Goal: Information Seeking & Learning: Find specific fact

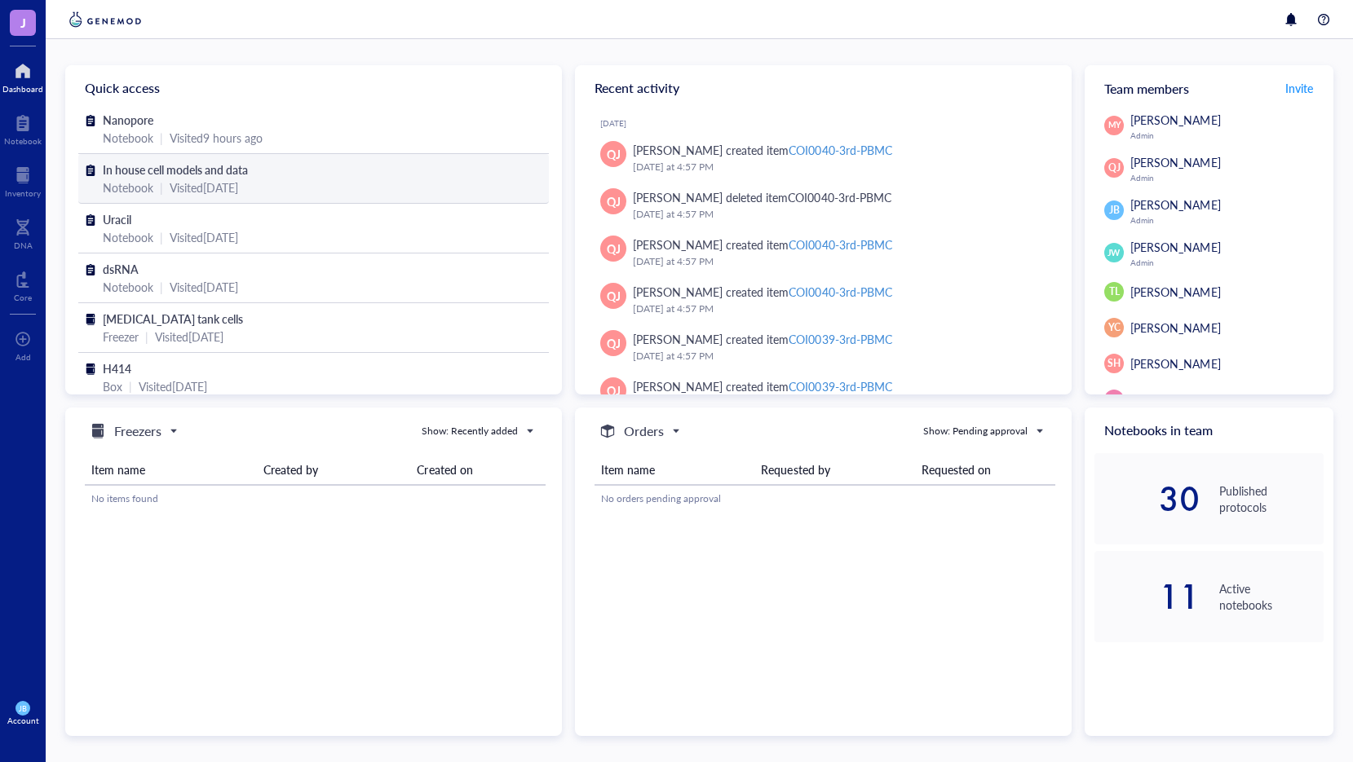
click at [168, 179] on div "Notebook | Visited [DATE]" at bounding box center [313, 188] width 421 height 18
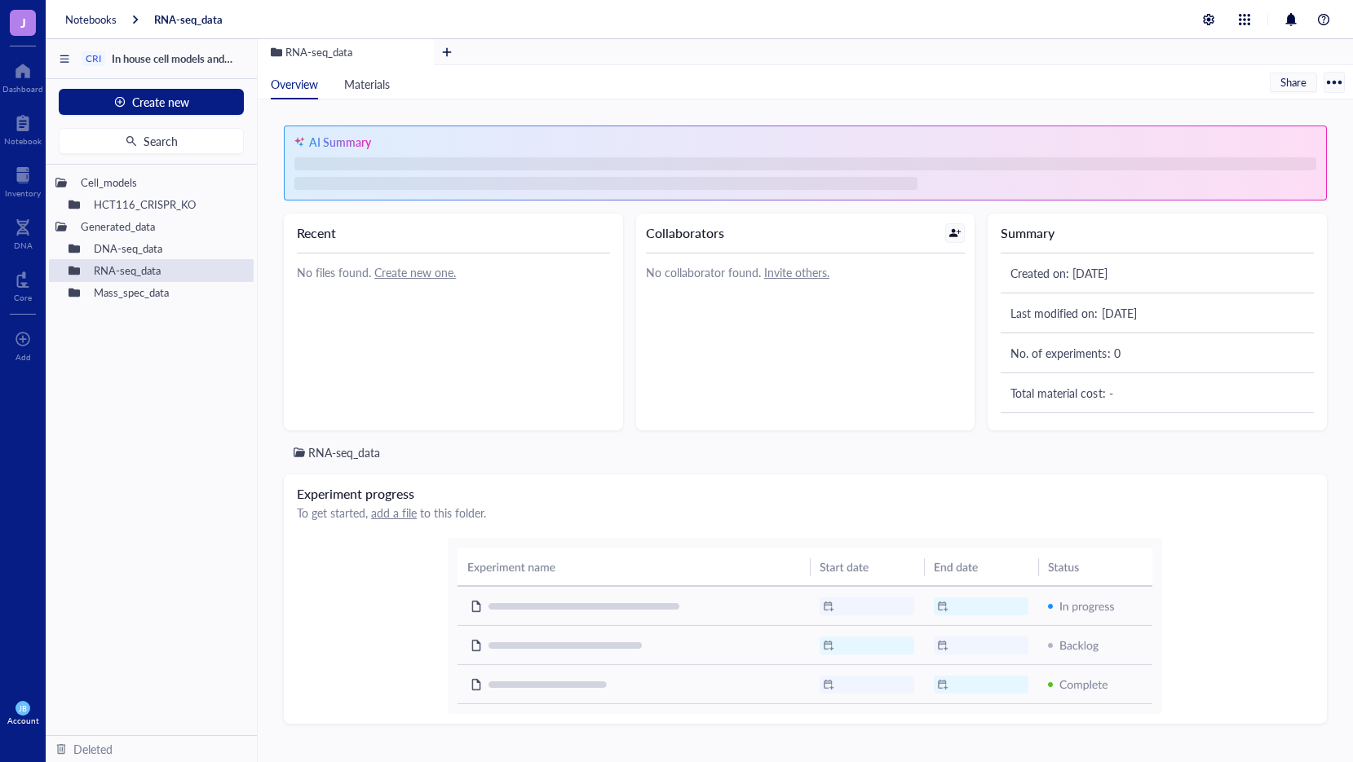
click at [263, 314] on div "AI Summary Recent No files found. Create new one. Collaborators No collaborator…" at bounding box center [805, 430] width 1095 height 663
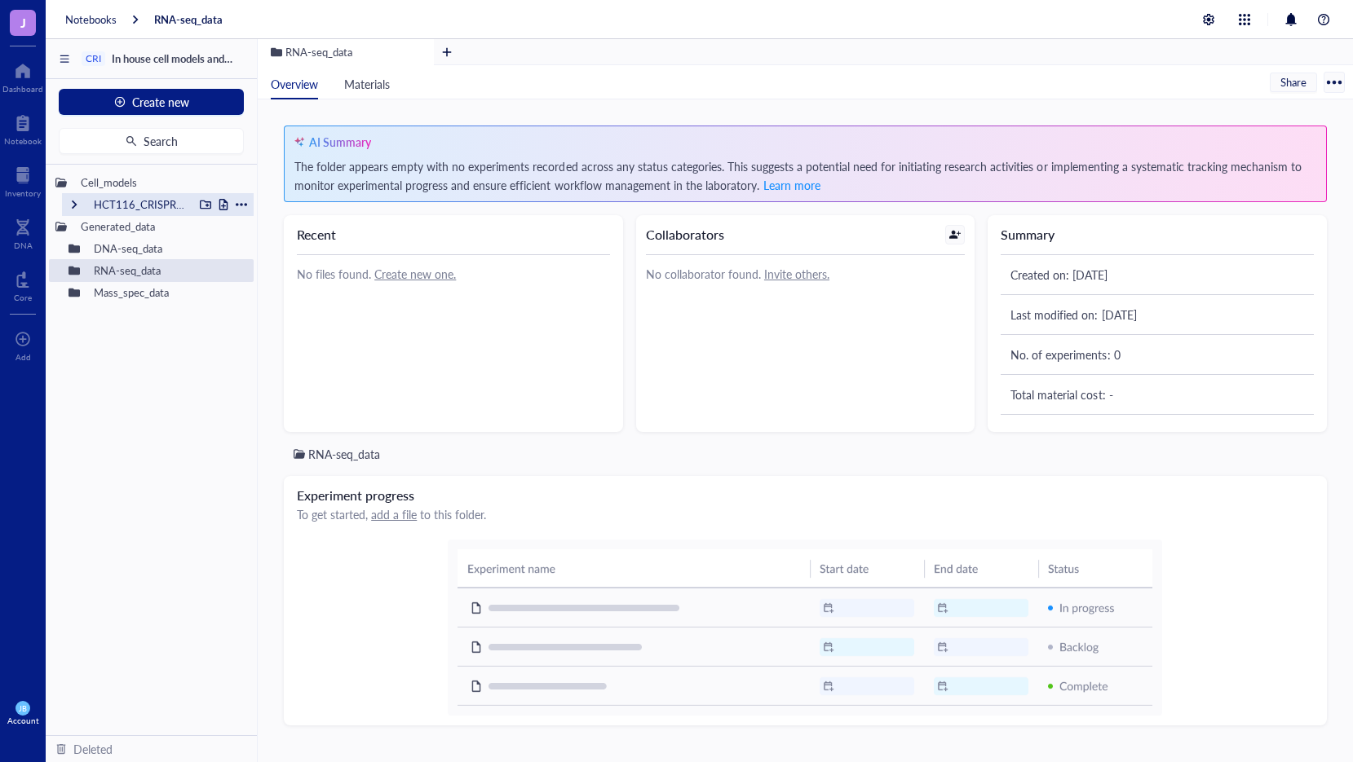
click at [159, 203] on div "HCT116_CRISPR_KO" at bounding box center [139, 204] width 107 height 23
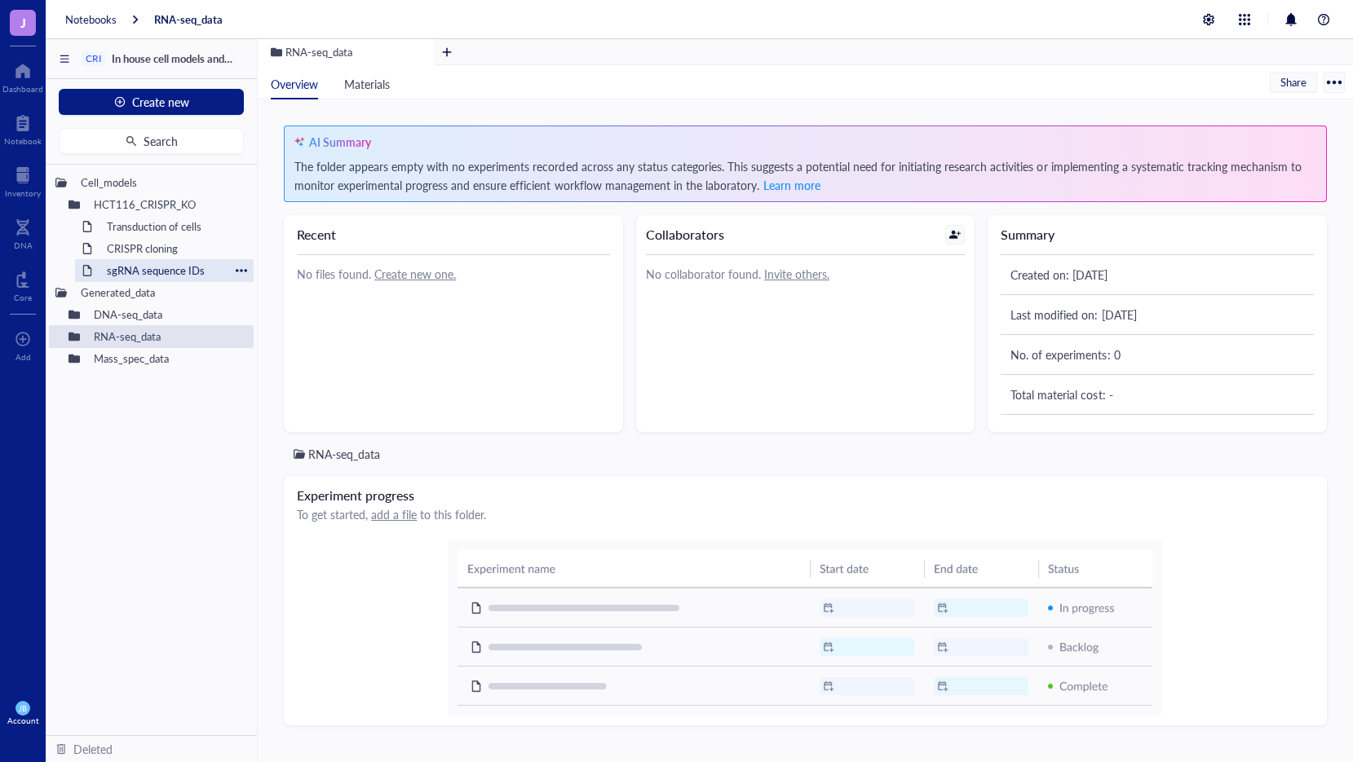
click at [152, 266] on div "sgRNA sequence IDs" at bounding box center [164, 270] width 130 height 23
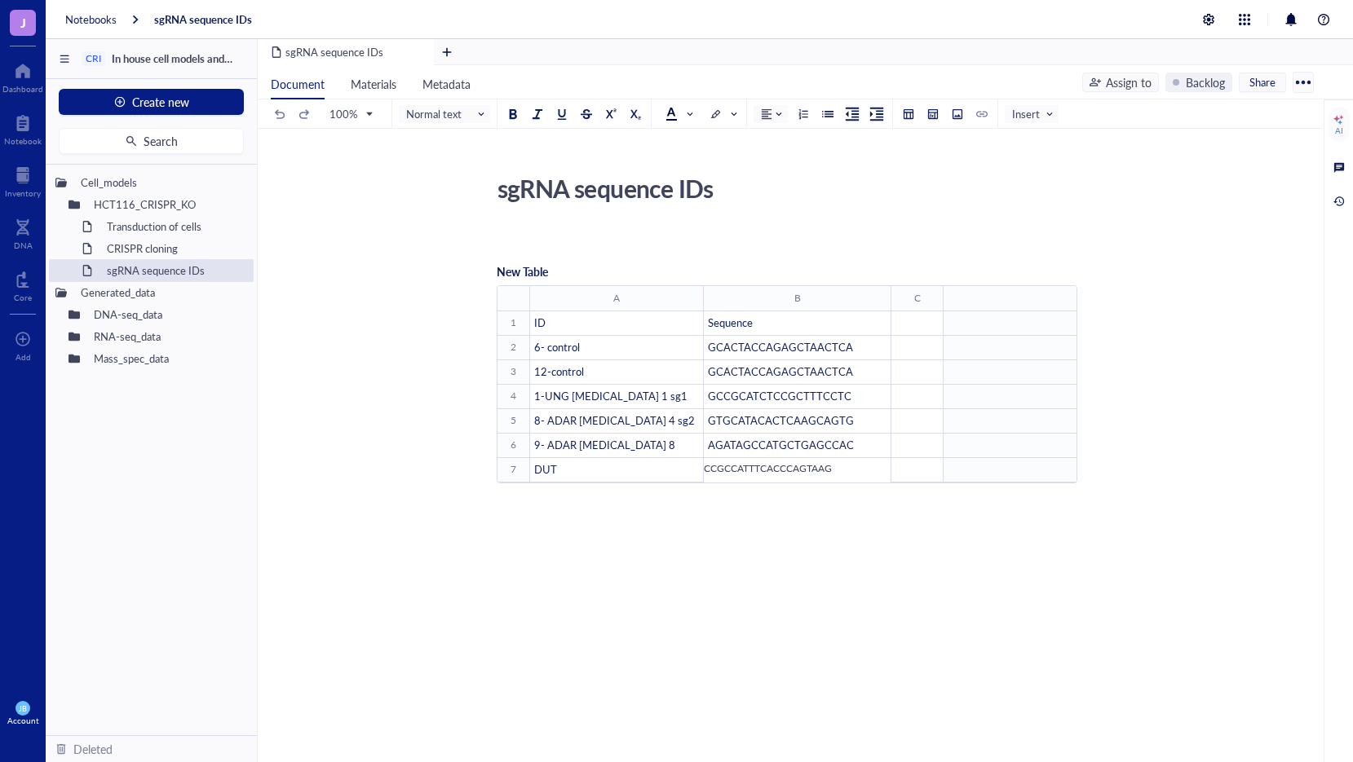
click at [730, 421] on span "GTGCATACACTCAAGCAGTG" at bounding box center [781, 420] width 146 height 15
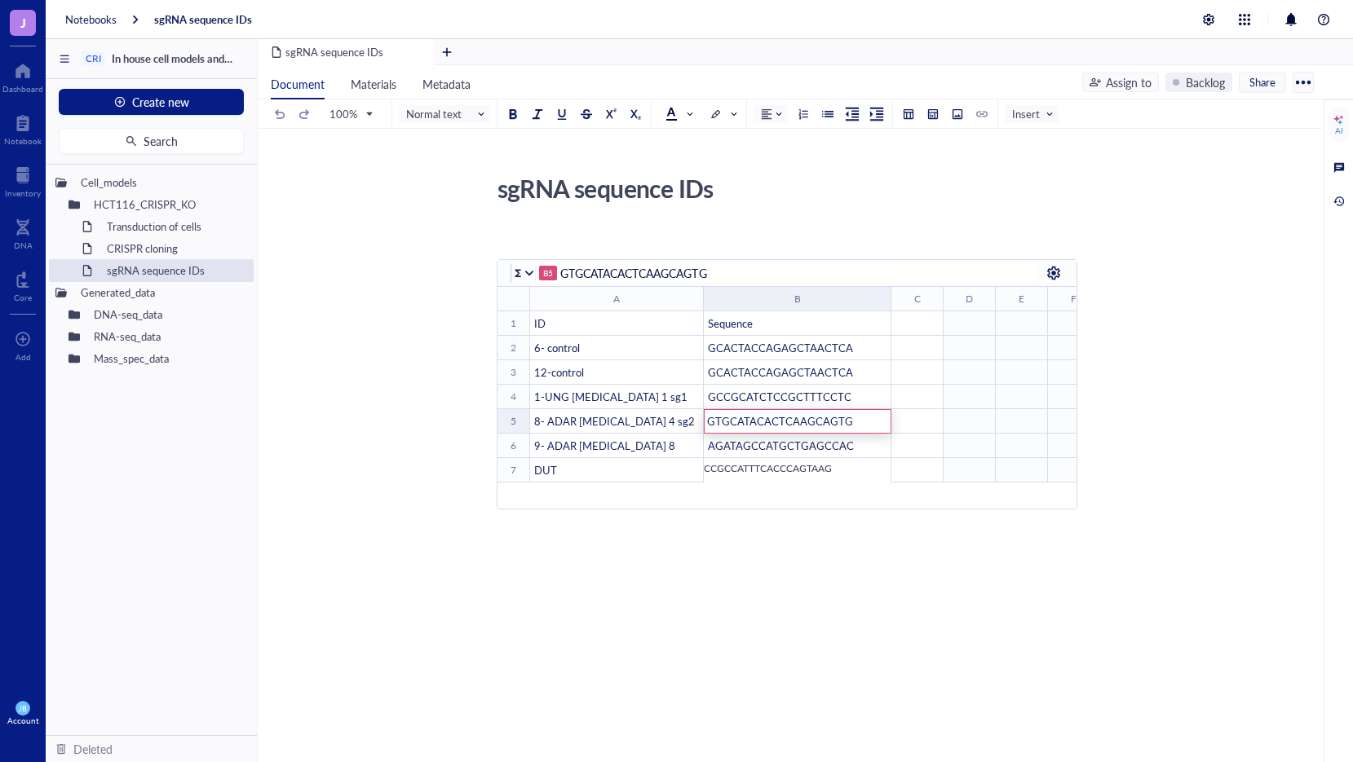
drag, startPoint x: 713, startPoint y: 271, endPoint x: 563, endPoint y: 273, distance: 150.0
click at [563, 273] on input "GTGCATACACTCAAGCAGTG" at bounding box center [788, 273] width 457 height 20
click at [404, 444] on div "sgRNA sequence IDs sgRNA sequence IDs ﻿ New Table B5 GTGCATACACTCAAGCAGTG ﻿ To …" at bounding box center [786, 509] width 1057 height 683
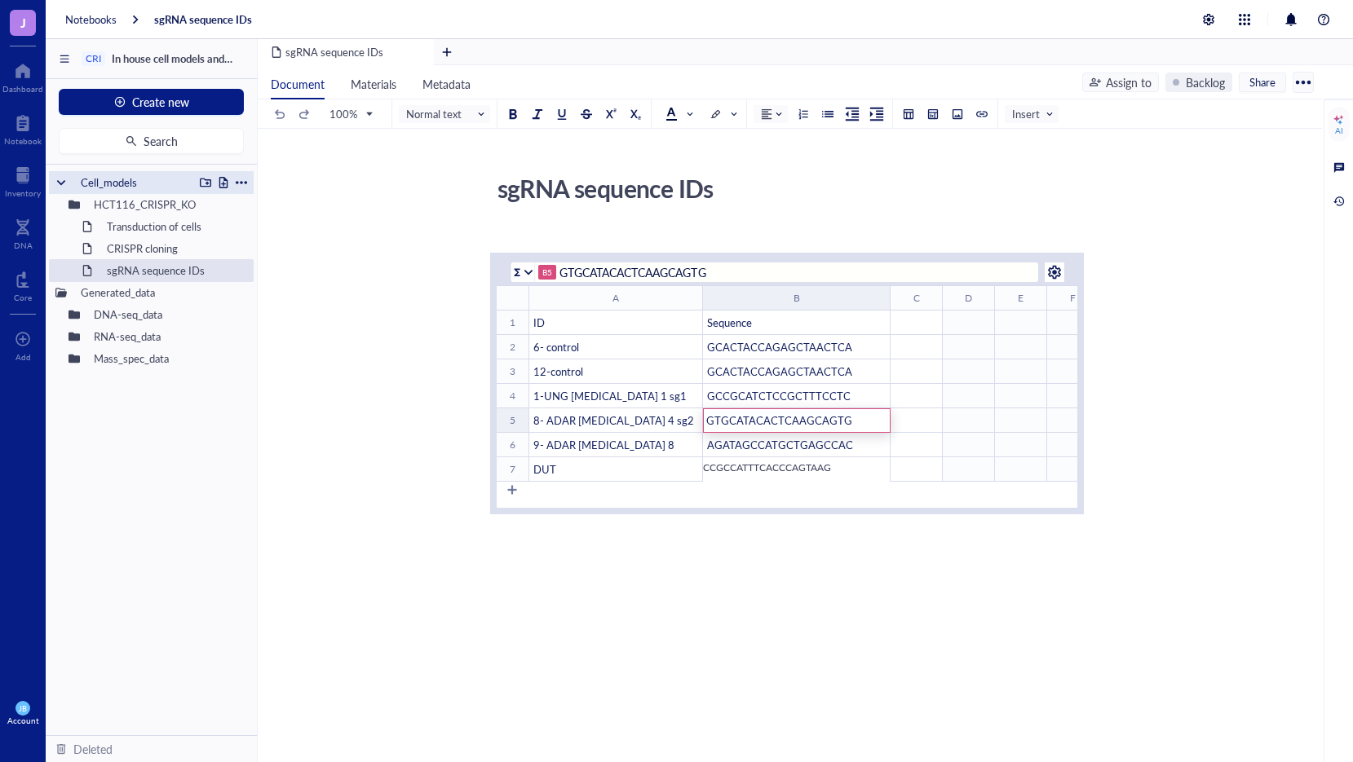
click at [93, 181] on div "Cell_models" at bounding box center [133, 182] width 120 height 23
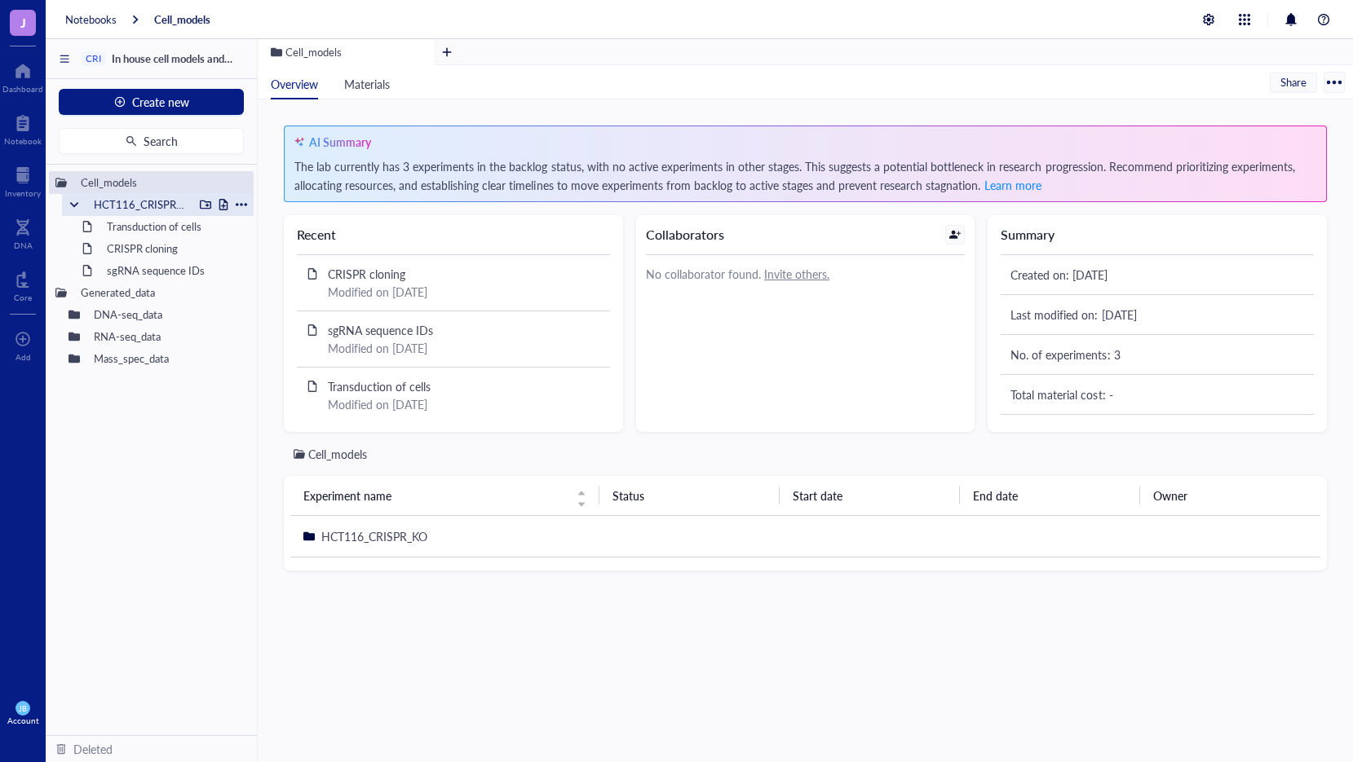
click at [148, 201] on div "HCT116_CRISPR_KO" at bounding box center [139, 204] width 107 height 23
click at [152, 209] on div "HCT116_CRISPR_KO" at bounding box center [139, 204] width 107 height 23
click at [135, 270] on div "sgRNA sequence IDs" at bounding box center [164, 270] width 130 height 23
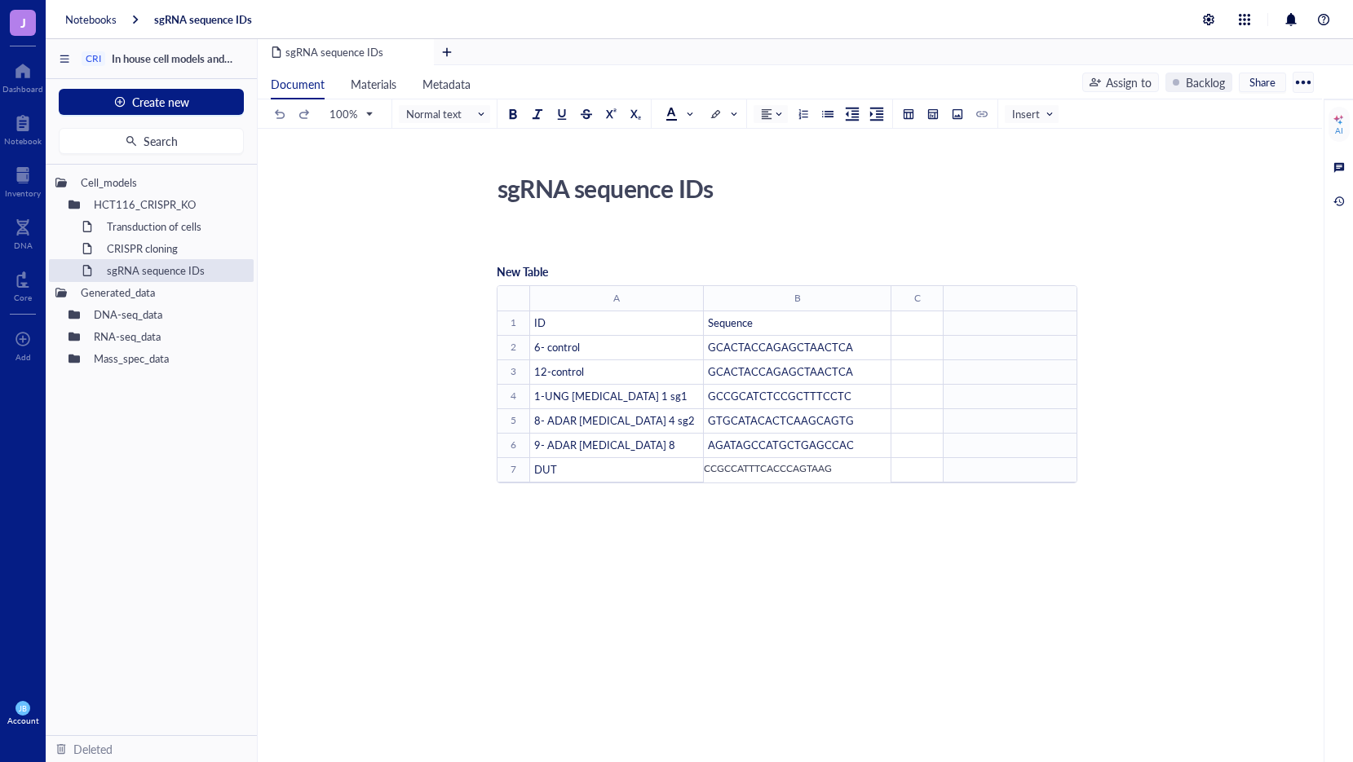
click at [744, 448] on span "AGATAGCCATGCTGAGCCAC" at bounding box center [781, 444] width 146 height 15
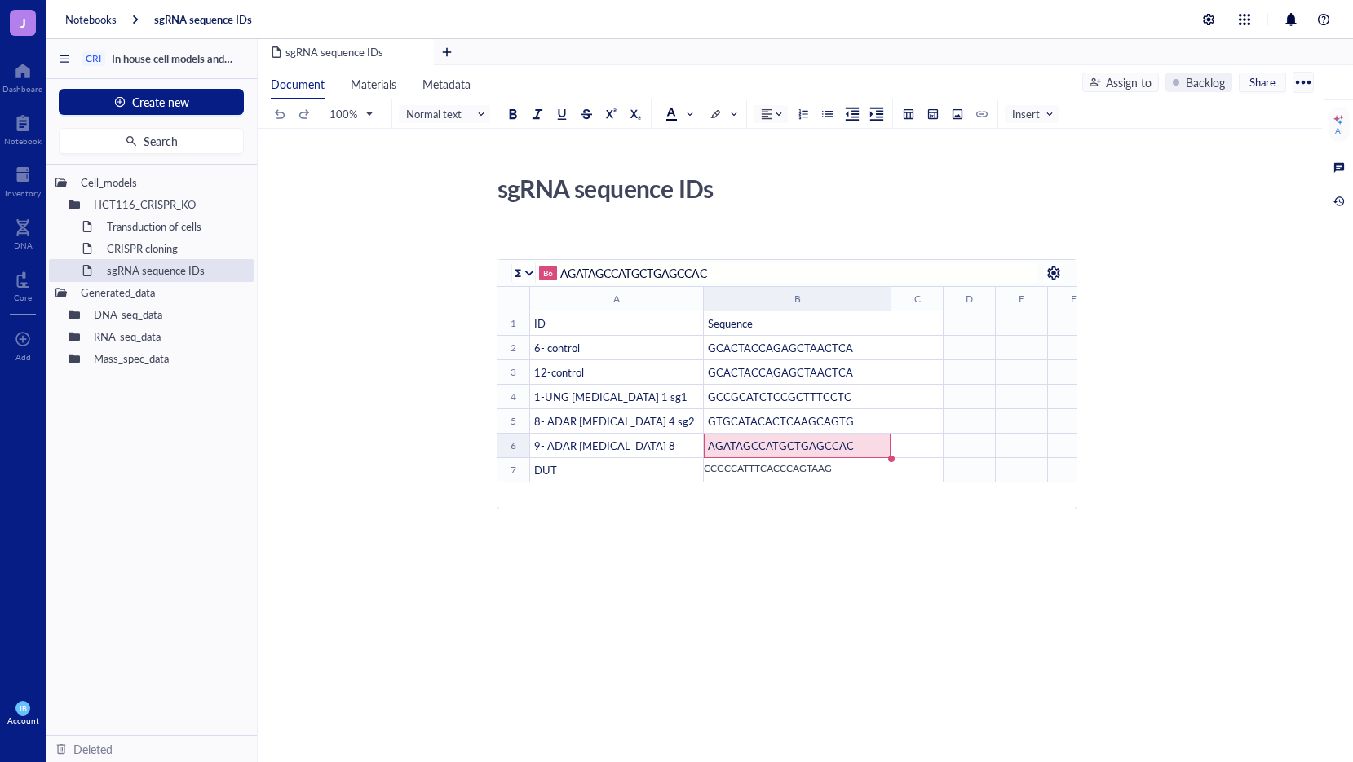
click at [1175, 461] on div "sgRNA sequence IDs sgRNA sequence IDs ﻿ New Table B6 AGATAGCCATGCTGAGCCAC ﻿ To …" at bounding box center [786, 509] width 1057 height 683
